Goal: Information Seeking & Learning: Learn about a topic

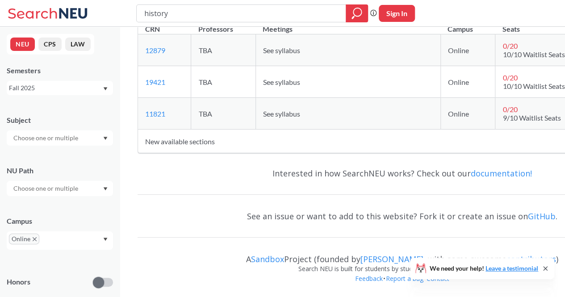
scroll to position [43555, 0]
type input "h"
click at [33, 240] on icon "X to remove pill" at bounding box center [35, 239] width 4 height 4
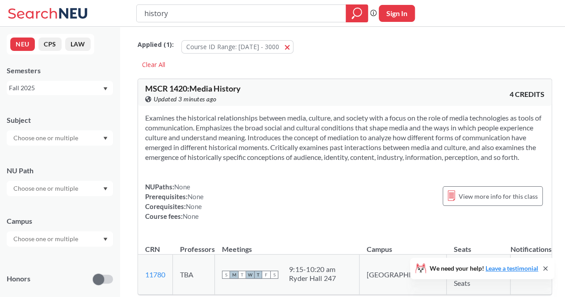
click at [103, 189] on icon "Dropdown arrow" at bounding box center [105, 189] width 4 height 4
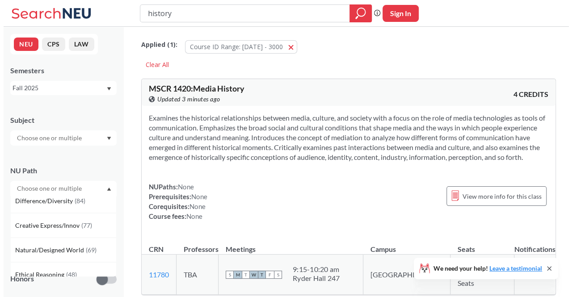
scroll to position [58, 0]
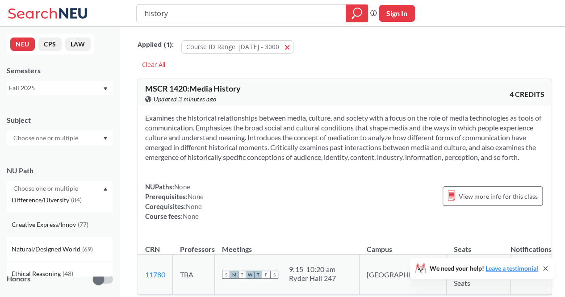
click at [68, 218] on div "Creative Express/Innov ( 77 )" at bounding box center [60, 224] width 106 height 25
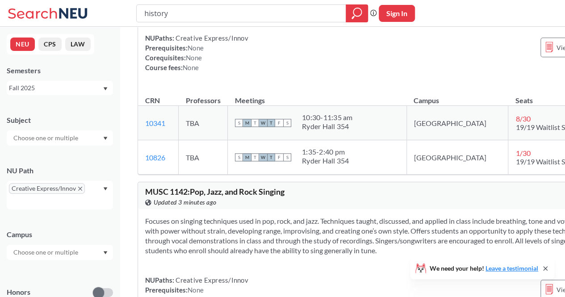
scroll to position [3904, 0]
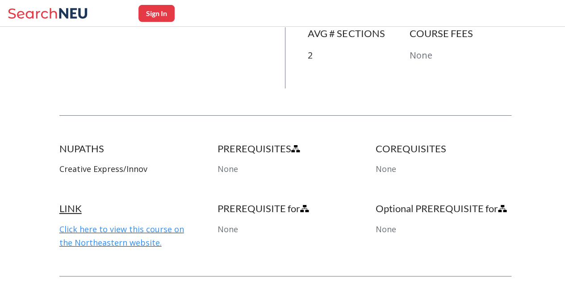
scroll to position [405, 0]
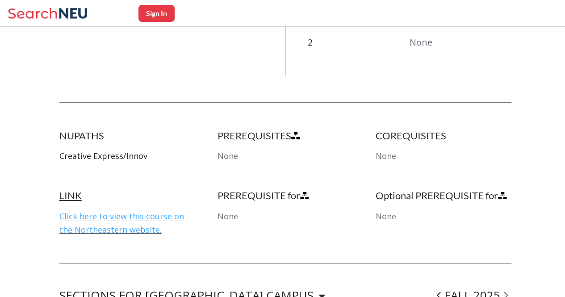
click at [137, 211] on link "Click here to view this course on the Northeastern website." at bounding box center [121, 223] width 125 height 24
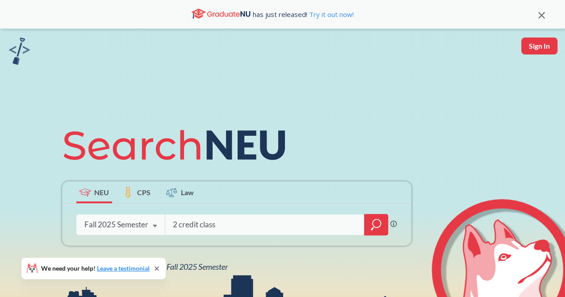
type input "2 credit class"
click at [378, 222] on icon "magnifying glass" at bounding box center [376, 224] width 11 height 13
type input "photography"
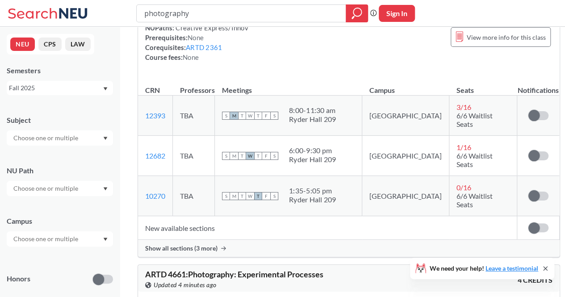
scroll to position [594, 0]
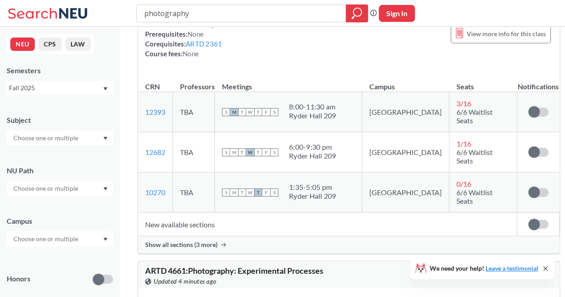
click at [529, 220] on label at bounding box center [539, 224] width 20 height 9
click at [529, 220] on input "checkbox" at bounding box center [529, 220] width 0 height 0
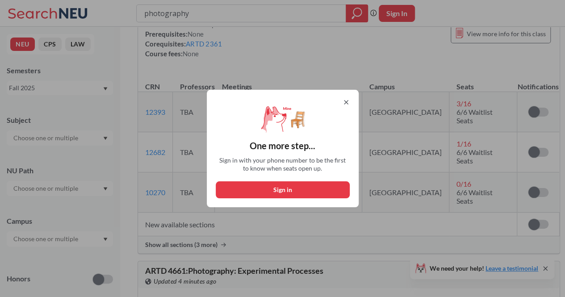
click at [350, 102] on icon at bounding box center [346, 102] width 7 height 7
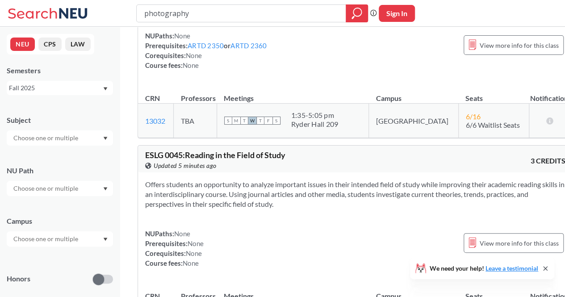
scroll to position [880, 0]
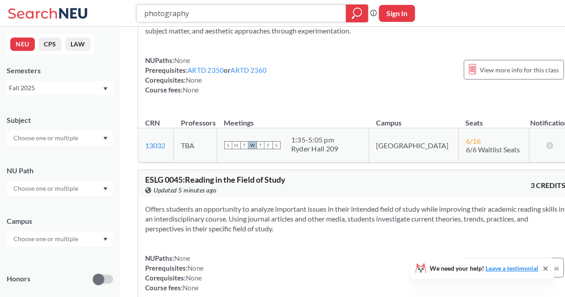
click at [292, 17] on input "photography" at bounding box center [241, 13] width 196 height 15
type input "physical education"
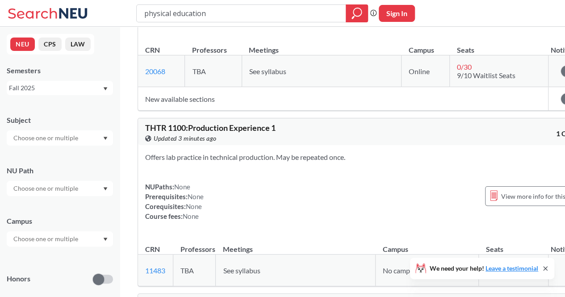
scroll to position [17073, 0]
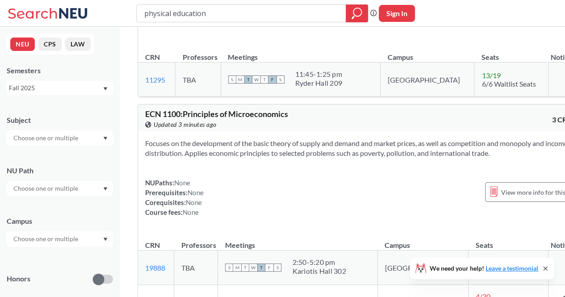
scroll to position [17526, 0]
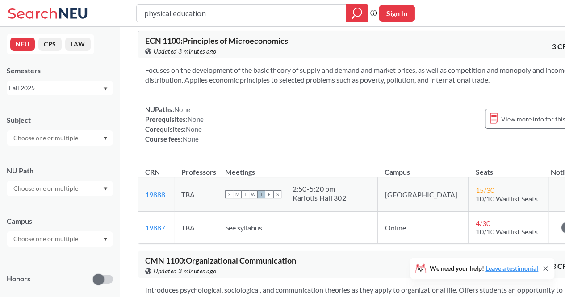
click at [103, 186] on div at bounding box center [60, 188] width 106 height 15
click at [66, 263] on span "Natural/Designed World" at bounding box center [47, 264] width 71 height 10
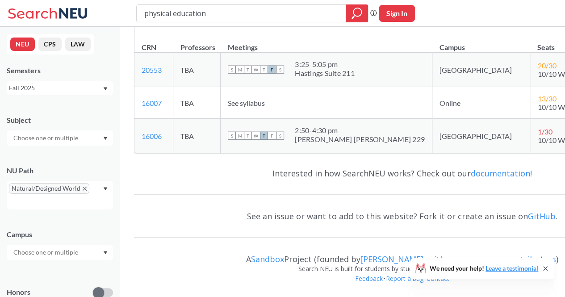
scroll to position [24145, 0]
click at [103, 191] on div "Natural/Designed World" at bounding box center [60, 195] width 106 height 29
click at [87, 189] on span "Natural/Designed World" at bounding box center [49, 188] width 80 height 11
click at [83, 188] on icon "X to remove pill" at bounding box center [85, 189] width 4 height 4
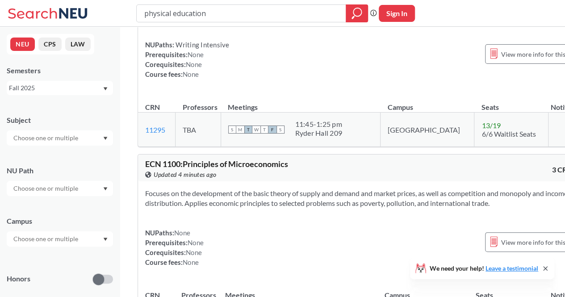
scroll to position [20095, 0]
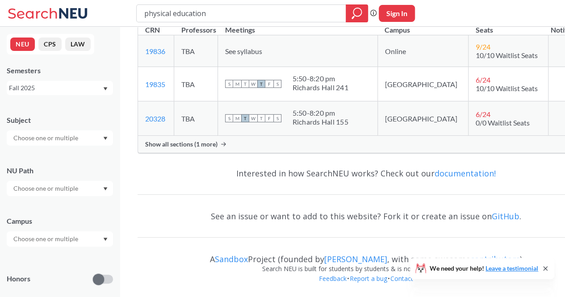
click at [106, 136] on div at bounding box center [60, 137] width 106 height 15
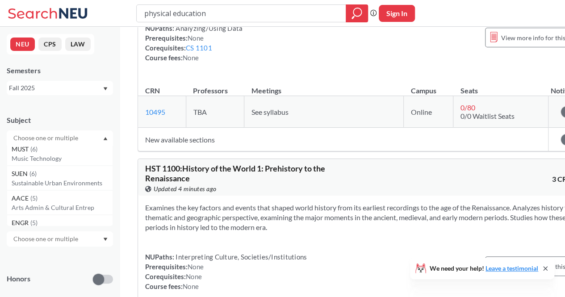
scroll to position [2733, 0]
click at [62, 159] on p "Music Technology" at bounding box center [62, 158] width 101 height 9
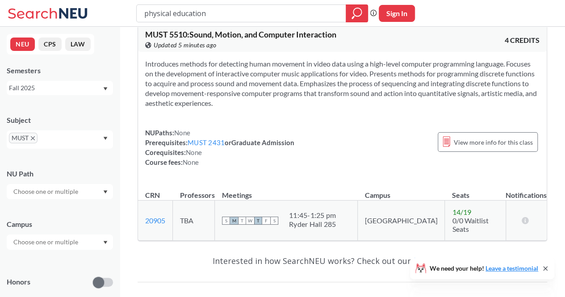
scroll to position [1287, 0]
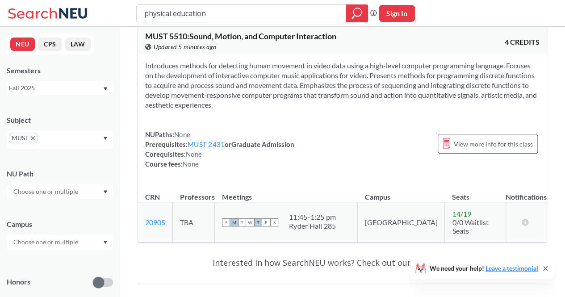
click at [107, 140] on icon "Dropdown arrow" at bounding box center [105, 139] width 4 height 4
click at [31, 141] on span "MUST" at bounding box center [23, 138] width 29 height 11
click at [34, 137] on icon "X to remove pill" at bounding box center [33, 138] width 4 height 4
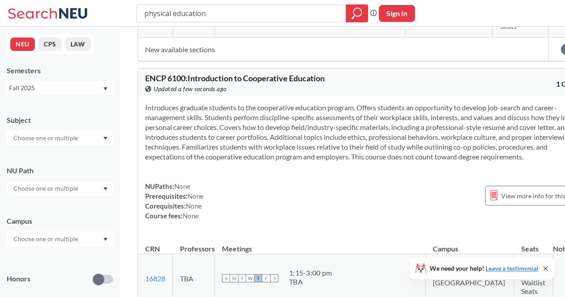
click at [129, 164] on div "CHEM 3431 : Physical Chemistry View this course on Banner. Updated a few second…" at bounding box center [366, 51] width 493 height 2623
click at [107, 242] on div at bounding box center [60, 238] width 106 height 15
click at [69, 256] on div "Online ( 686 )" at bounding box center [62, 253] width 101 height 10
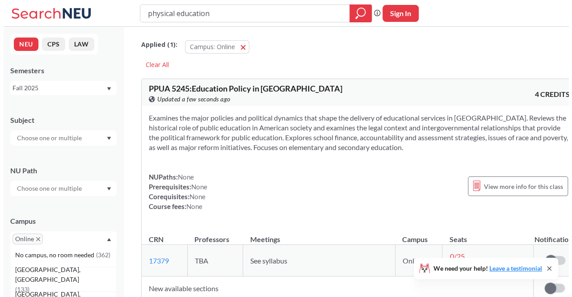
scroll to position [30, 0]
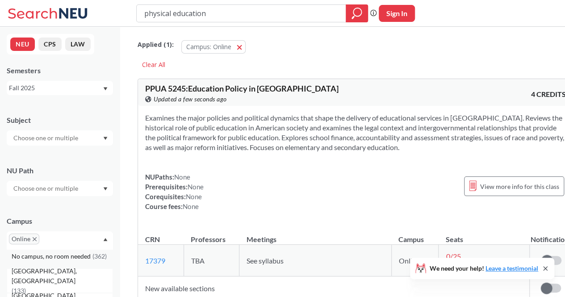
click at [92, 262] on div "No campus, no room needed ( 362 )" at bounding box center [60, 256] width 106 height 25
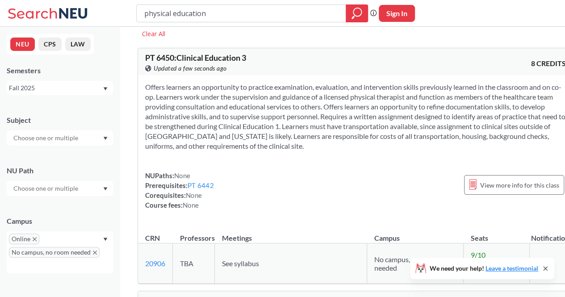
scroll to position [28, 0]
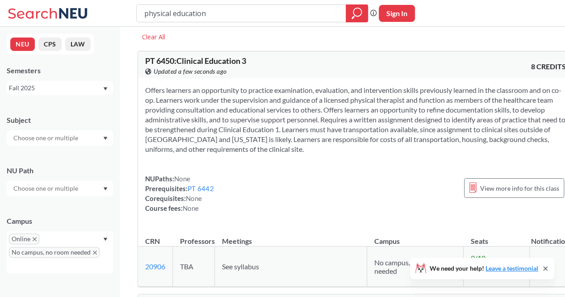
click at [93, 251] on icon "X to remove pill" at bounding box center [95, 253] width 4 height 4
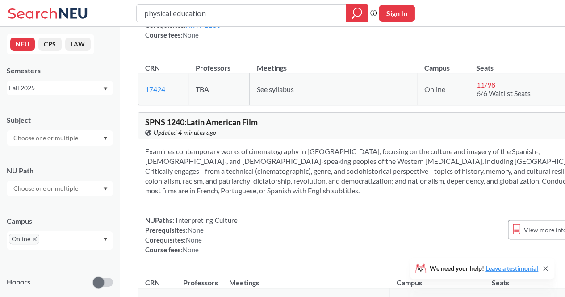
scroll to position [19604, 0]
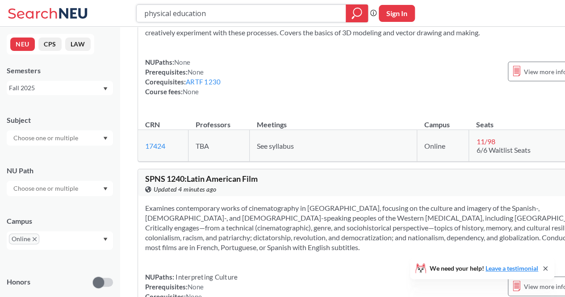
click at [292, 9] on input "physical education" at bounding box center [241, 13] width 196 height 15
type input "p"
type input "pass fail classes"
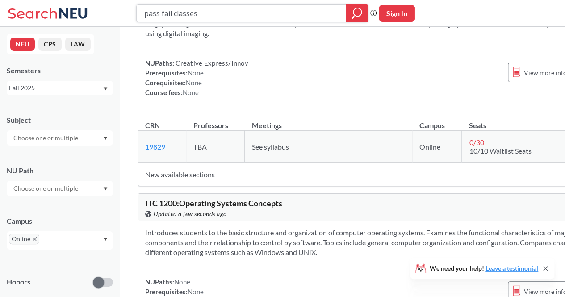
scroll to position [15888, 0]
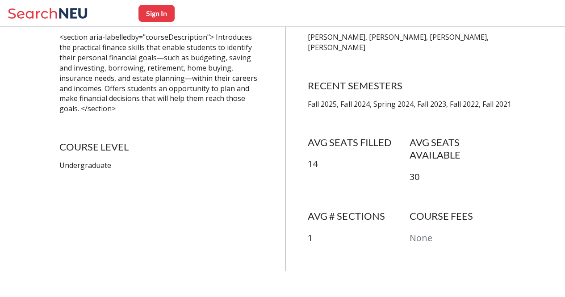
scroll to position [210, 0]
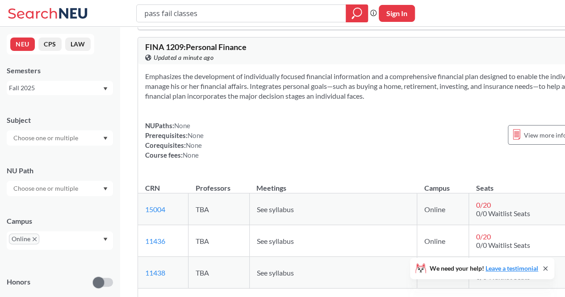
scroll to position [23620, 0]
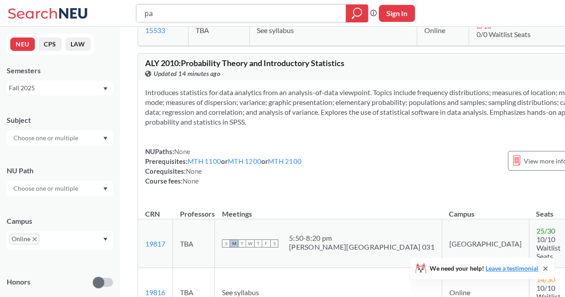
type input "p"
type input "guitar course"
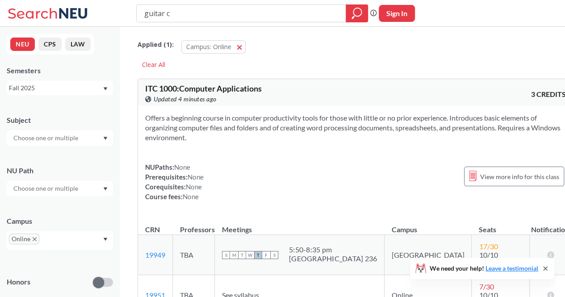
type input "guitar"
click at [144, 13] on input "guitar" at bounding box center [241, 13] width 196 height 15
type input "music guitar"
click at [242, 45] on button "Campus: Online Online" at bounding box center [213, 46] width 64 height 13
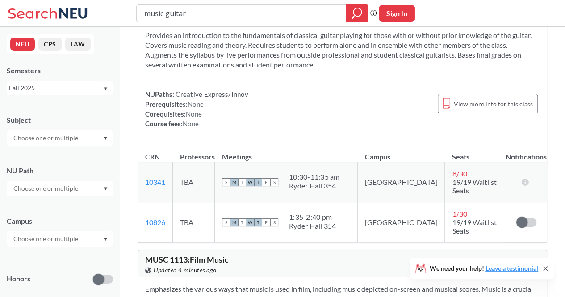
scroll to position [45, 0]
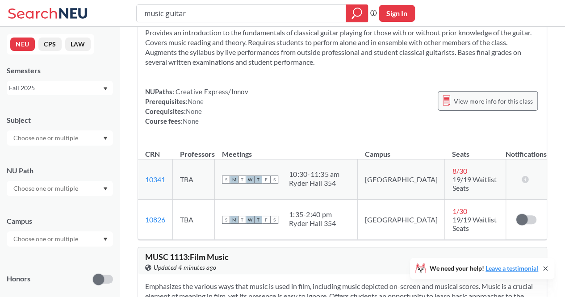
click at [508, 99] on span "View more info for this class" at bounding box center [493, 101] width 79 height 11
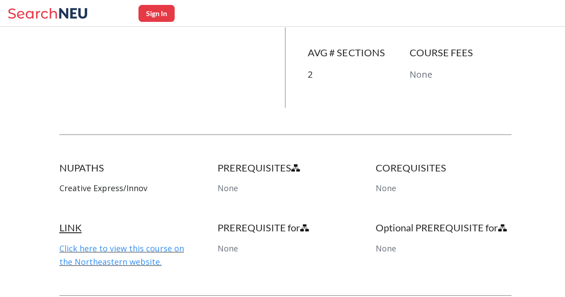
scroll to position [374, 0]
click at [130, 242] on link "Click here to view this course on the Northeastern website." at bounding box center [121, 254] width 125 height 24
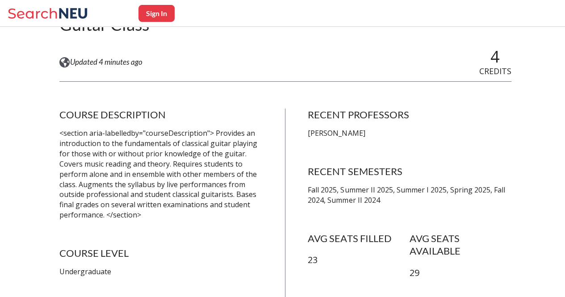
scroll to position [64, 0]
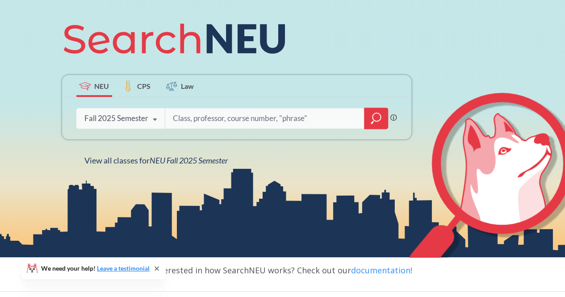
scroll to position [160, 0]
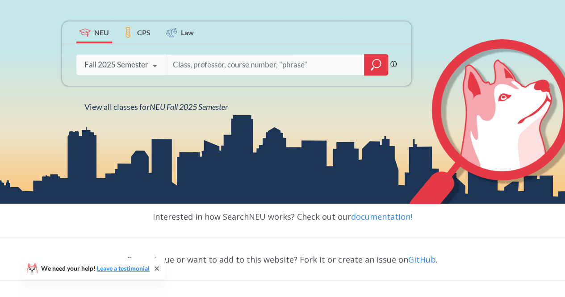
click at [257, 70] on input "search" at bounding box center [265, 64] width 186 height 19
type input "online courses"
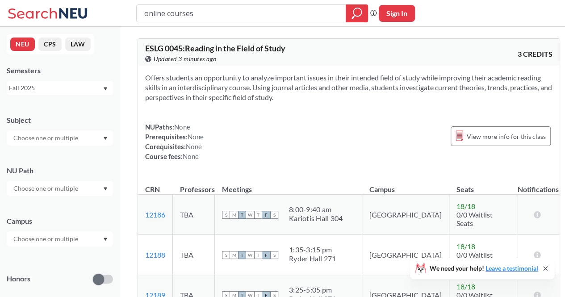
click at [101, 242] on div at bounding box center [60, 238] width 106 height 15
click at [58, 278] on div "Online ( 686 )" at bounding box center [60, 283] width 106 height 25
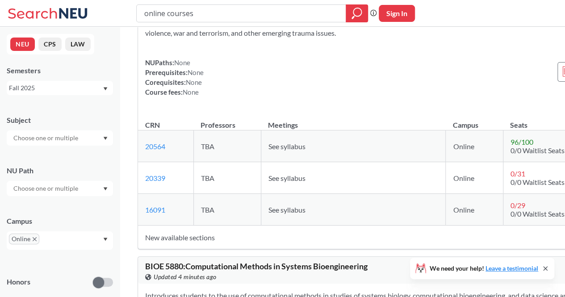
scroll to position [101868, 0]
